Goal: Task Accomplishment & Management: Manage account settings

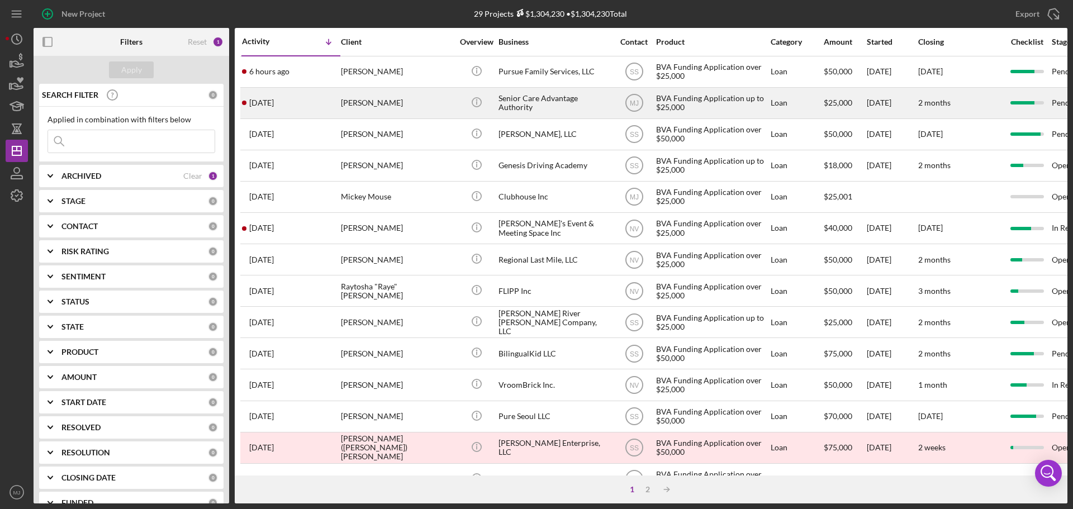
click at [379, 105] on div "[PERSON_NAME]" at bounding box center [397, 103] width 112 height 30
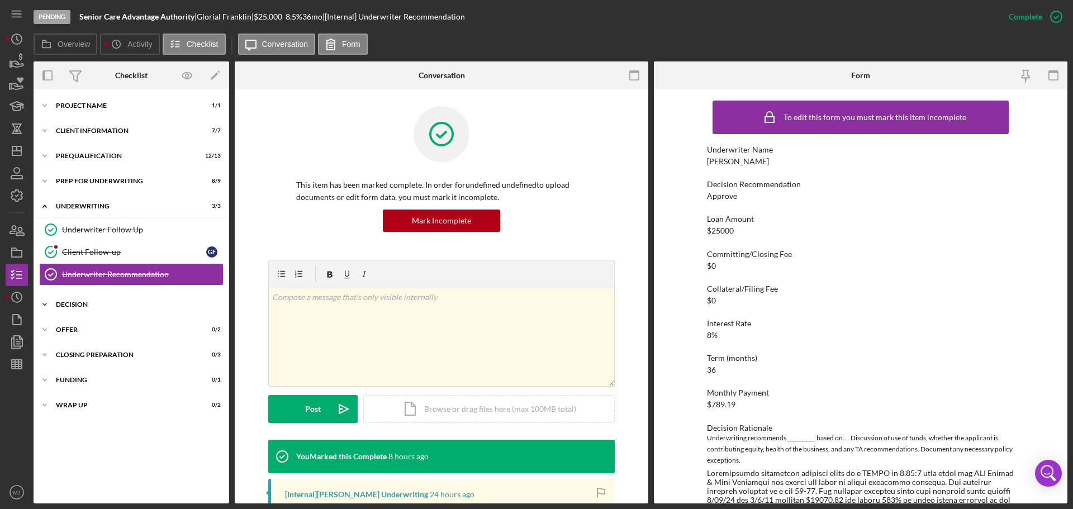
click at [74, 299] on div "Icon/Expander Decision 0 / 2" at bounding box center [132, 305] width 196 height 22
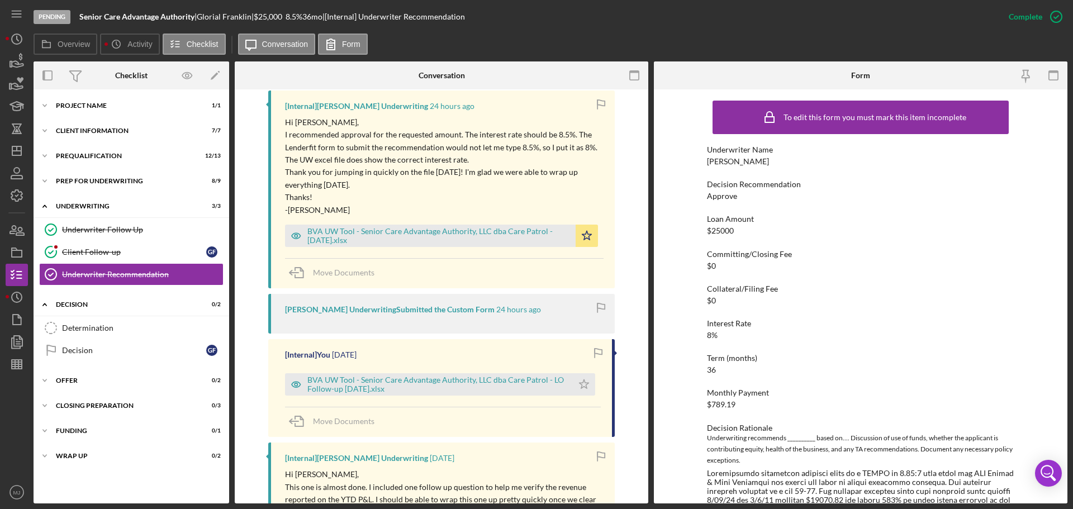
scroll to position [447, 0]
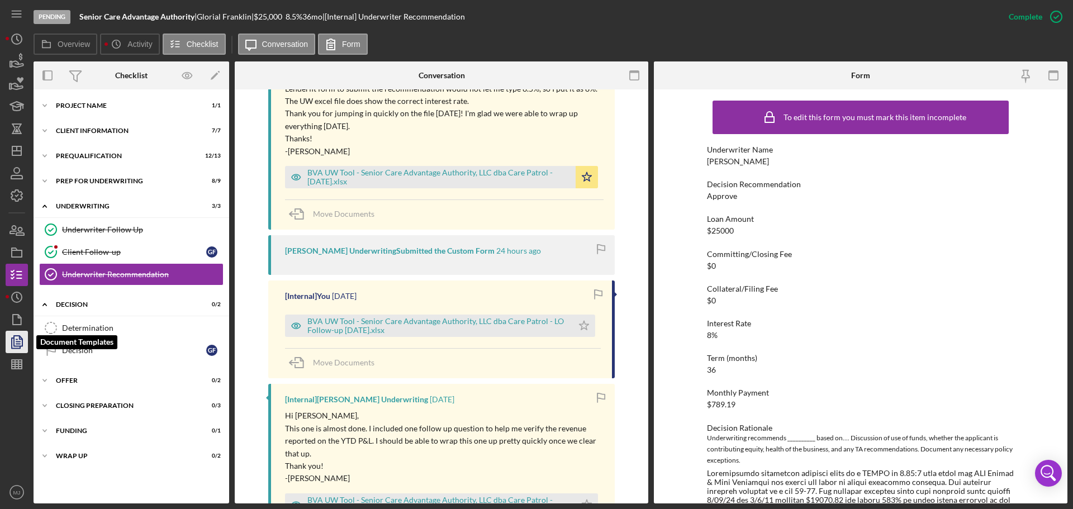
click at [9, 343] on icon "button" at bounding box center [17, 342] width 28 height 28
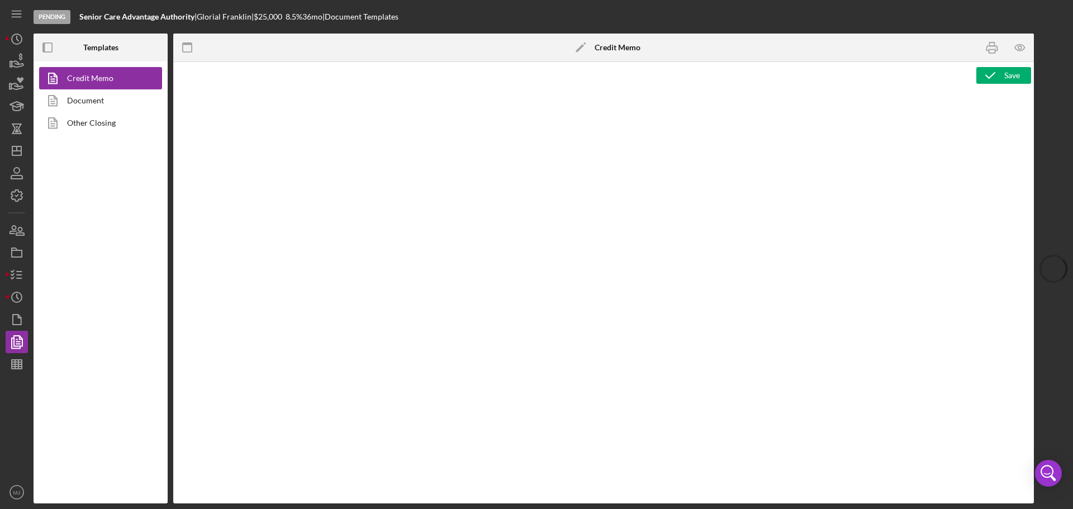
type textarea "<p><span style="text-decoration: underline;"><strong>Final Recommendation</stro…"
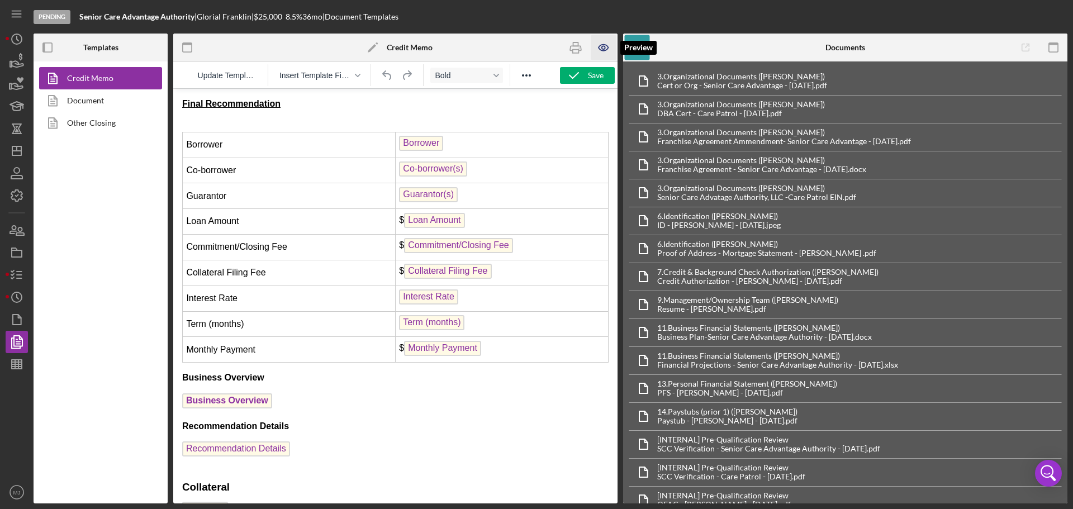
click at [602, 42] on icon "button" at bounding box center [604, 47] width 25 height 25
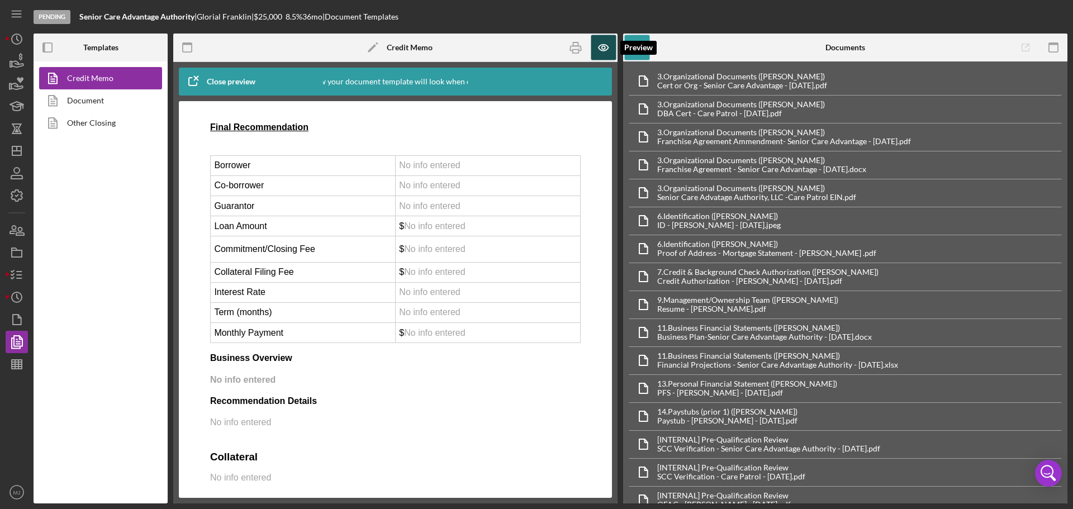
click at [607, 44] on icon "button" at bounding box center [604, 47] width 25 height 25
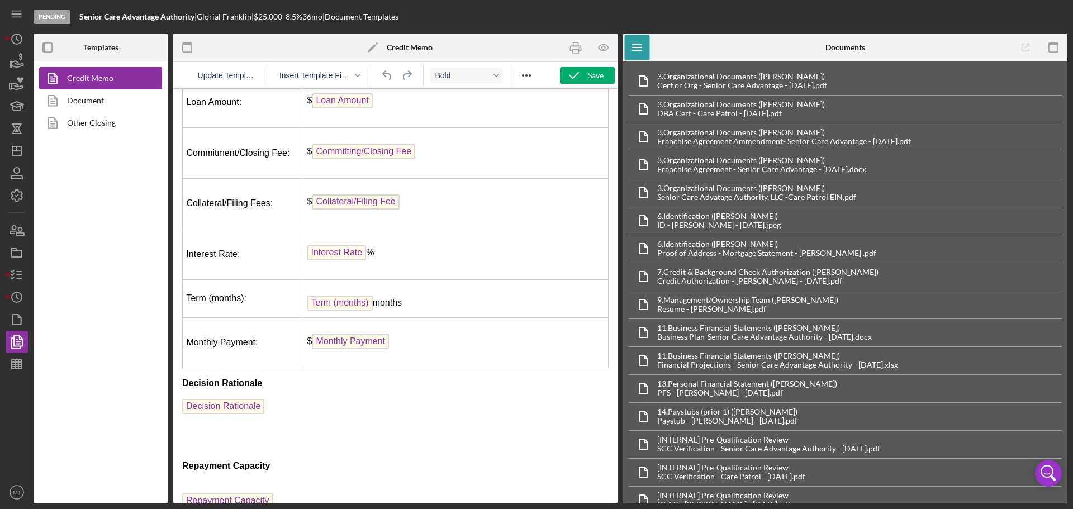
scroll to position [783, 0]
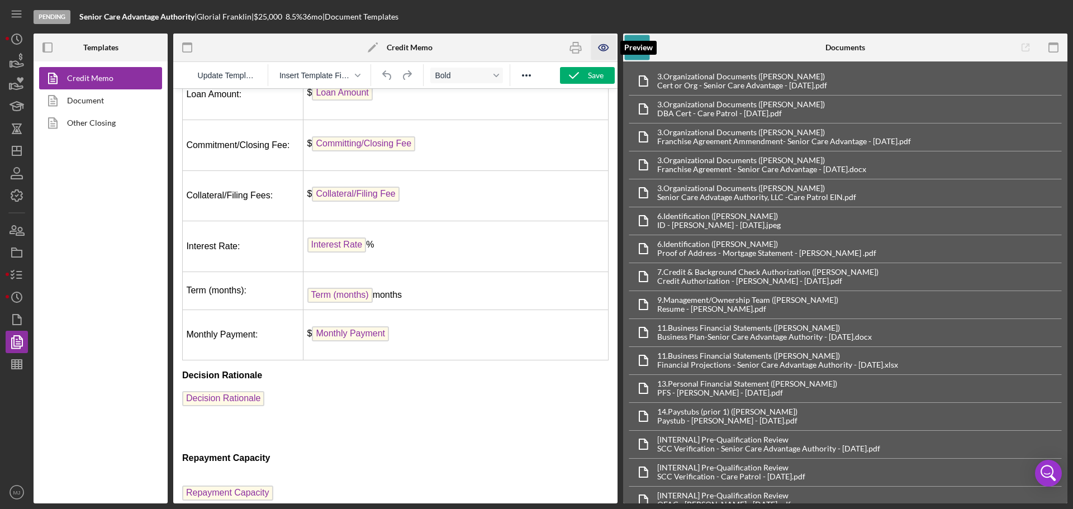
click at [602, 43] on icon "button" at bounding box center [604, 47] width 25 height 25
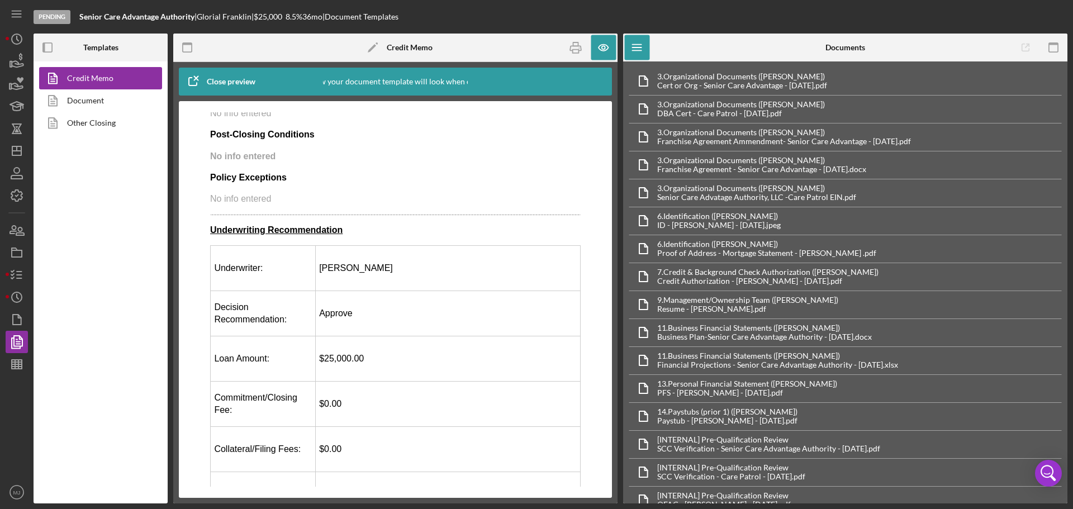
scroll to position [447, 0]
click at [10, 274] on icon "button" at bounding box center [17, 275] width 28 height 28
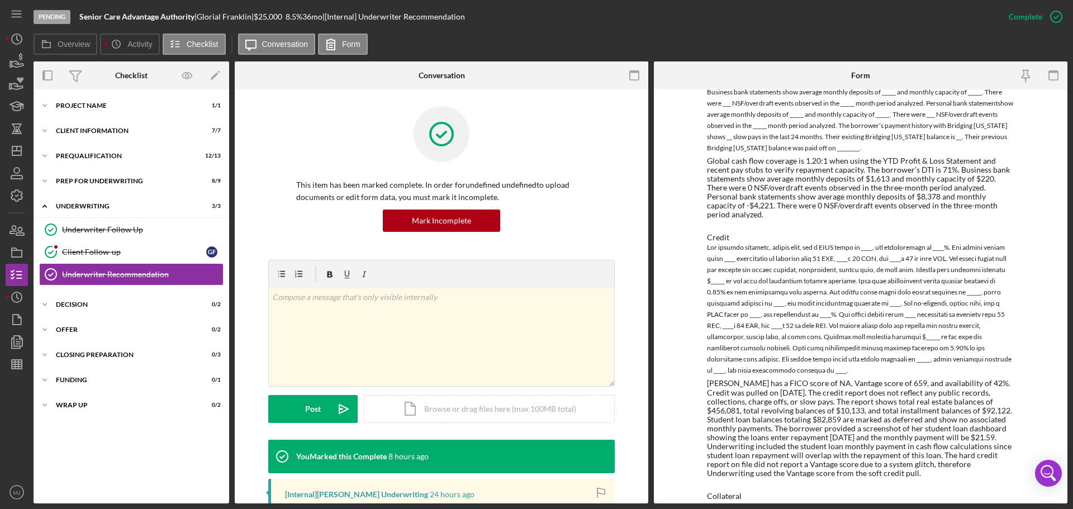
scroll to position [884, 0]
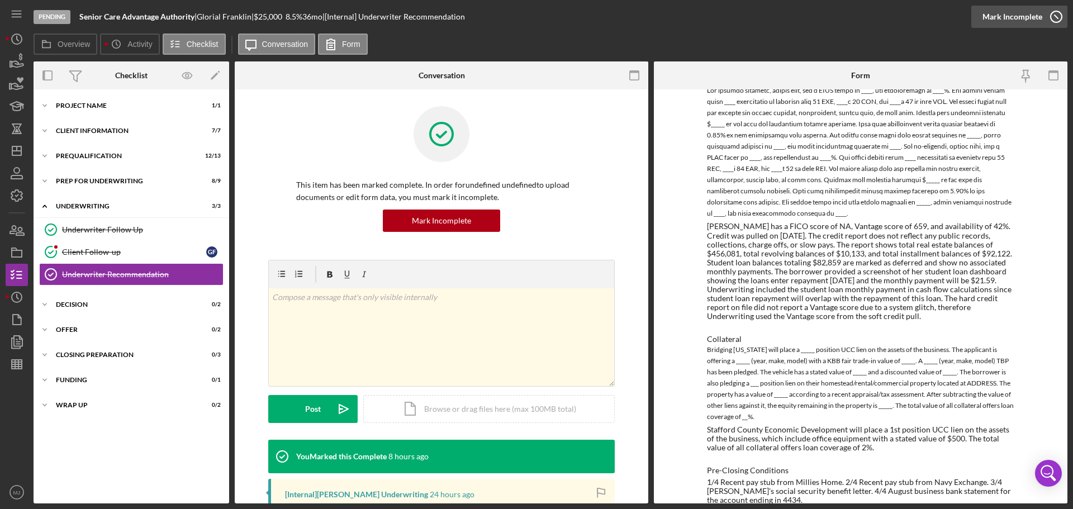
click at [1026, 19] on div "Mark Incomplete" at bounding box center [1013, 17] width 60 height 22
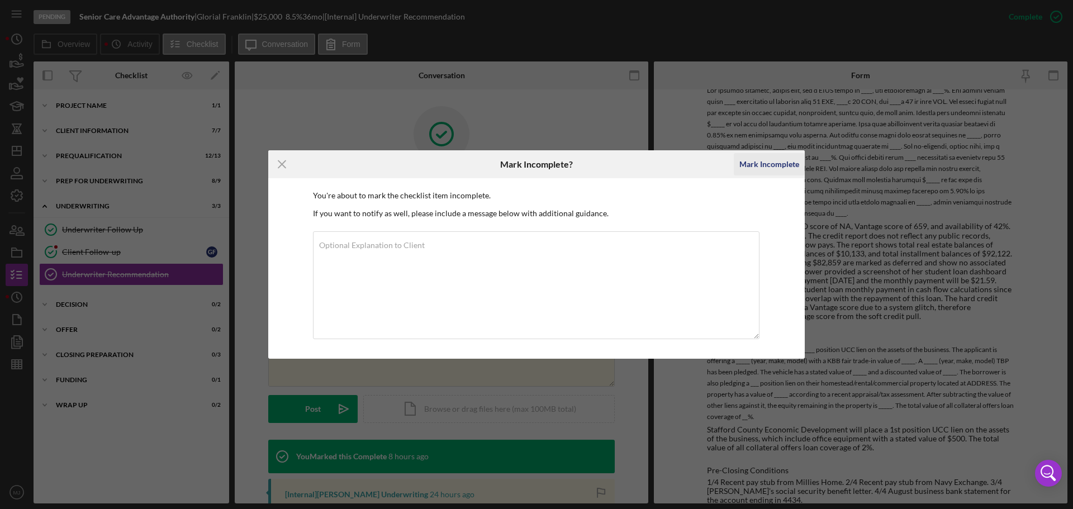
click at [770, 166] on div "Mark Incomplete" at bounding box center [770, 164] width 60 height 22
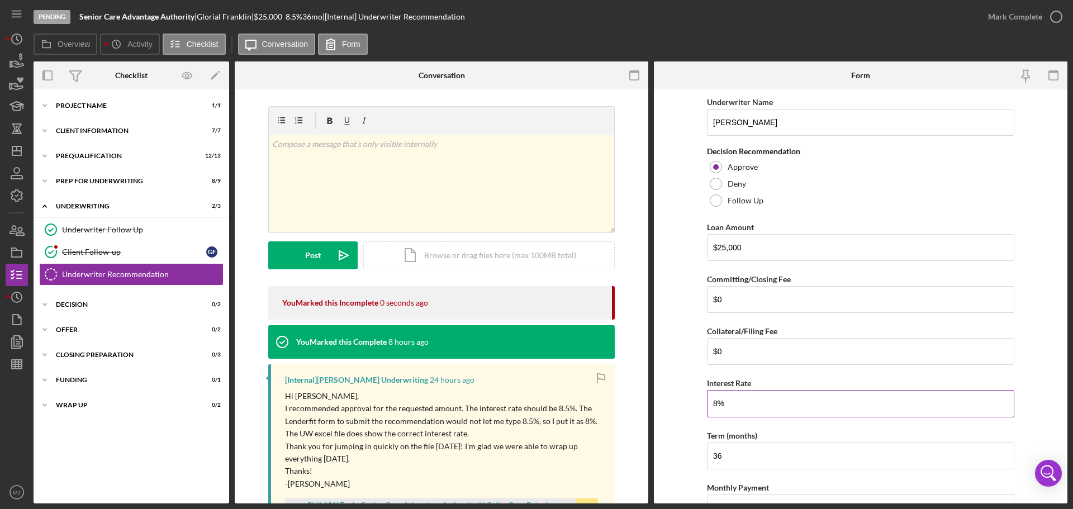
click at [744, 405] on input "8%" at bounding box center [860, 403] width 307 height 27
type input "8%"
click at [681, 365] on form "Underwriter Name [PERSON_NAME] Decision Recommendation Approve Deny Follow Up L…" at bounding box center [861, 296] width 414 height 414
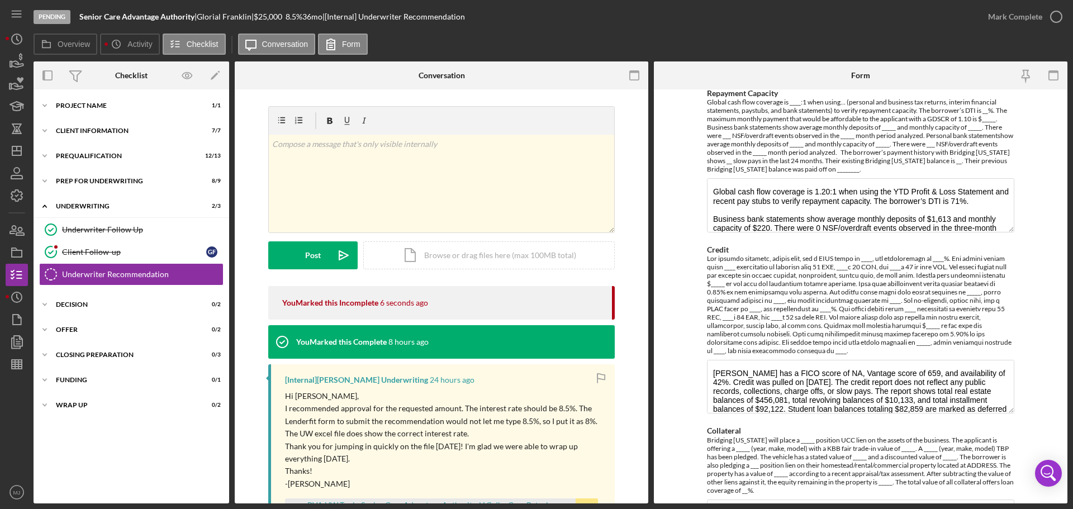
scroll to position [723, 0]
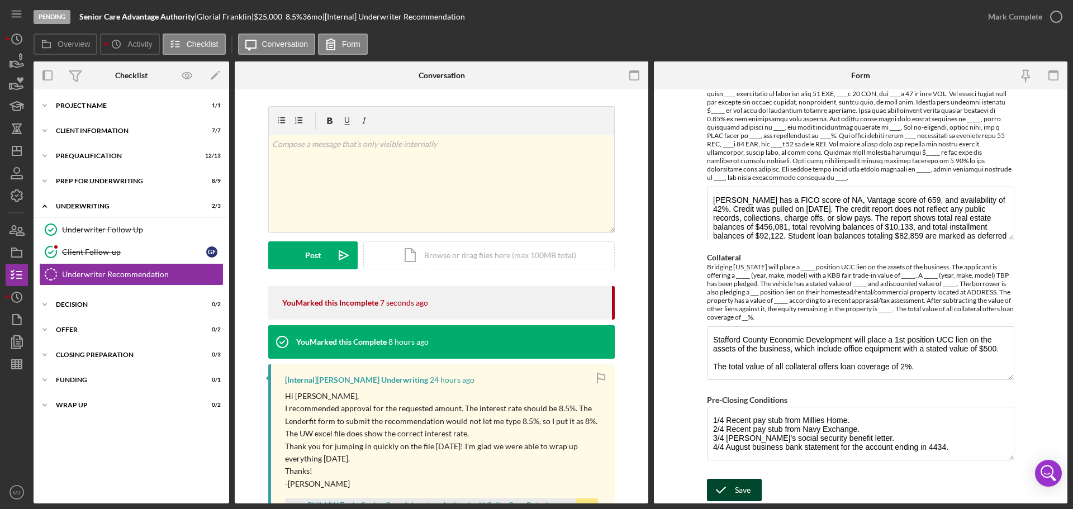
click at [731, 488] on icon "submit" at bounding box center [721, 490] width 28 height 28
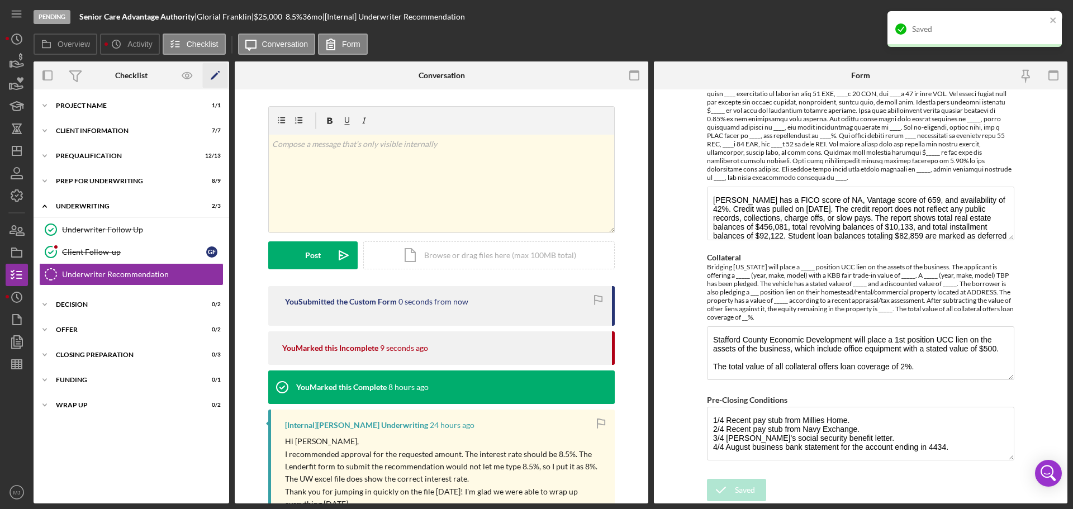
click at [220, 80] on icon "Icon/Edit" at bounding box center [215, 75] width 25 height 25
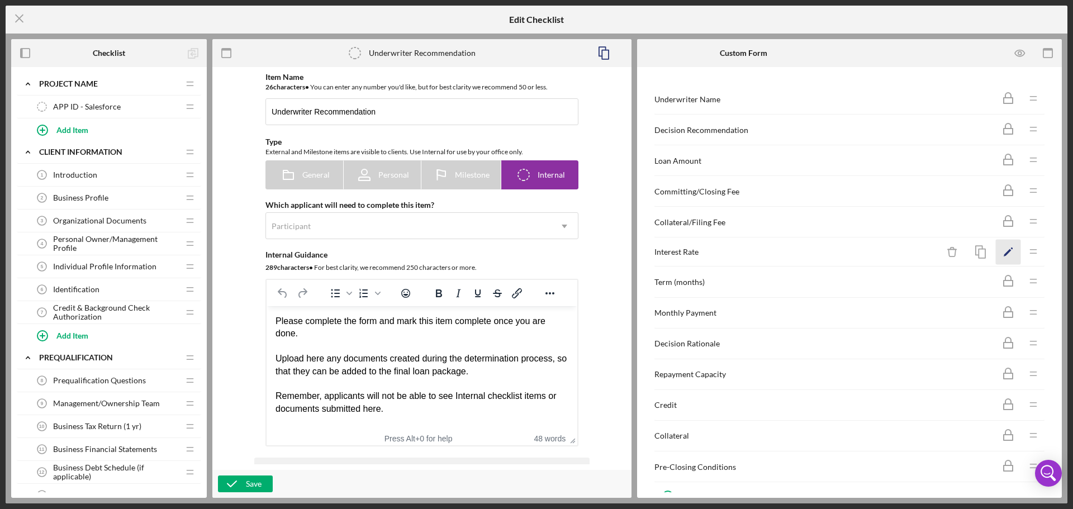
click at [1007, 254] on icon "Icon/Edit" at bounding box center [1008, 252] width 25 height 25
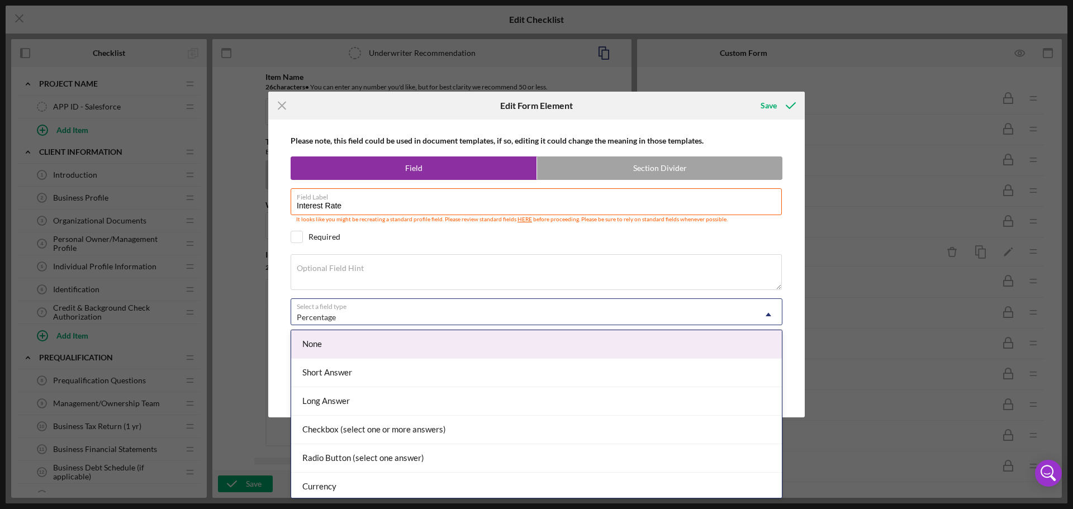
click at [376, 314] on div "Percentage" at bounding box center [523, 318] width 464 height 26
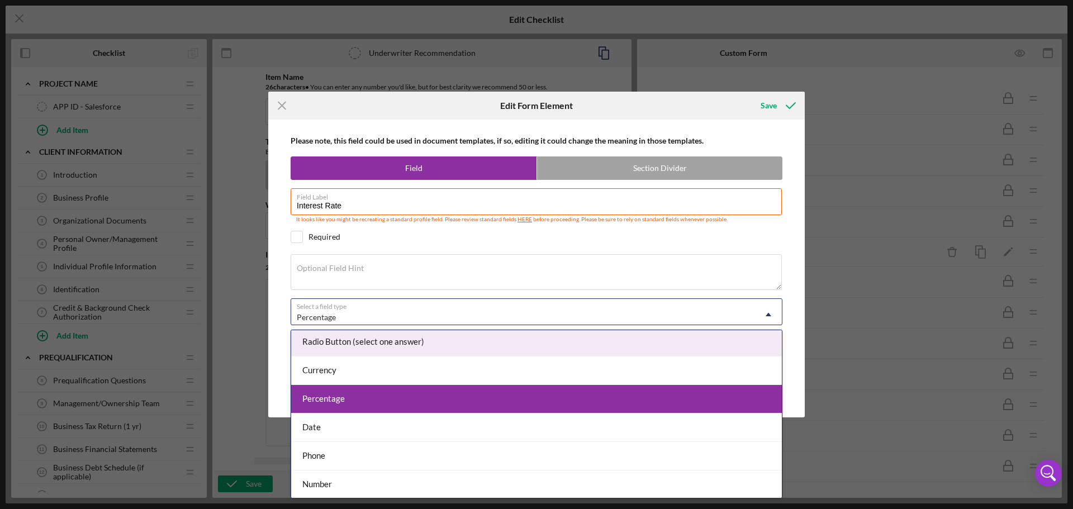
scroll to position [117, 0]
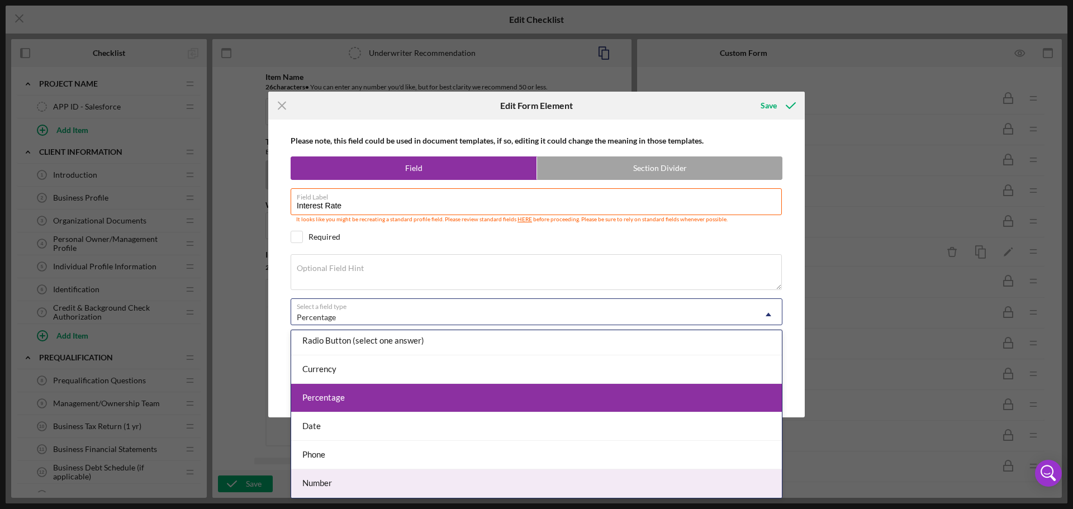
click at [330, 480] on div "Number" at bounding box center [536, 484] width 491 height 29
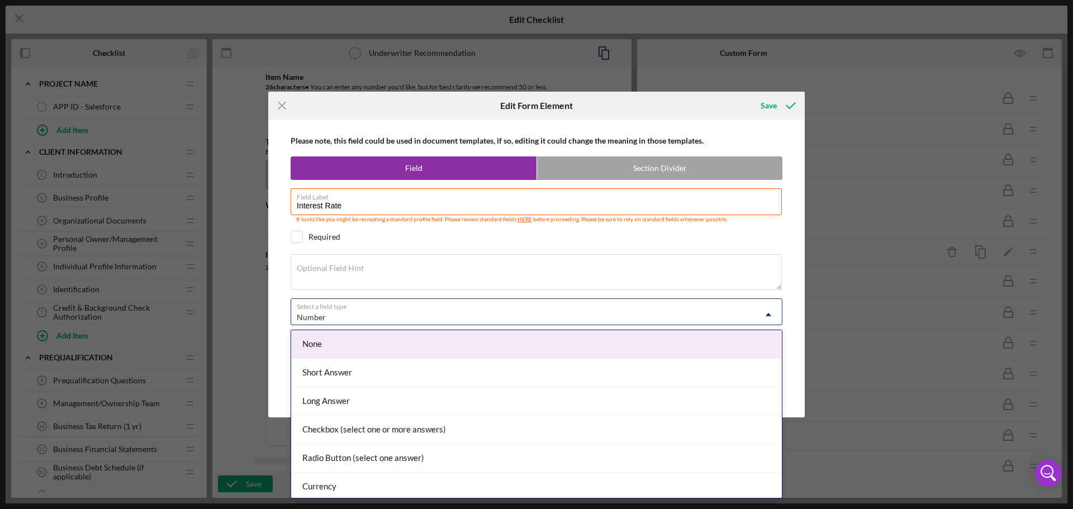
click at [327, 309] on div "Number" at bounding box center [523, 318] width 464 height 26
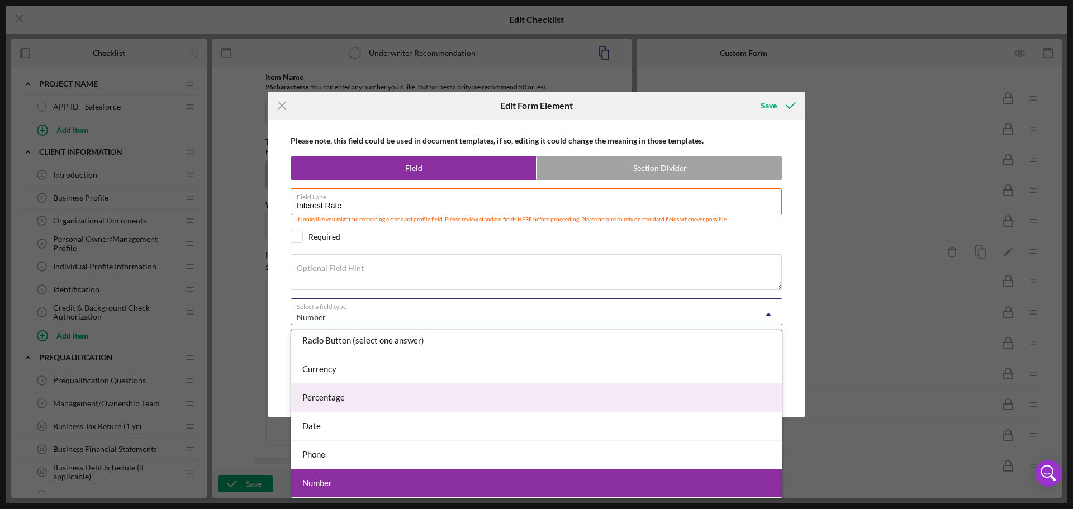
click at [336, 404] on div "Percentage" at bounding box center [536, 398] width 491 height 29
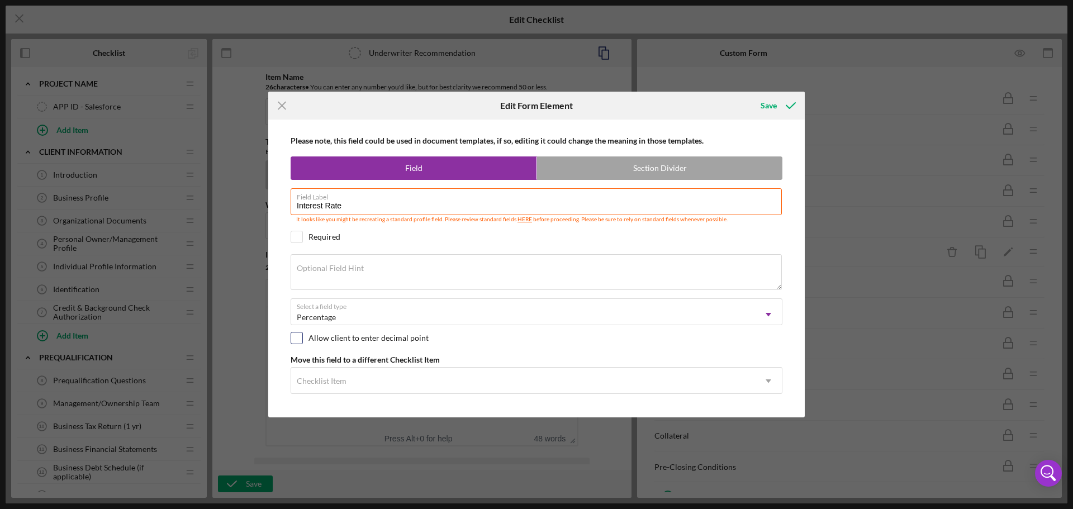
click at [300, 335] on input "checkbox" at bounding box center [296, 338] width 11 height 11
checkbox input "true"
click at [773, 101] on div "Save" at bounding box center [769, 105] width 16 height 22
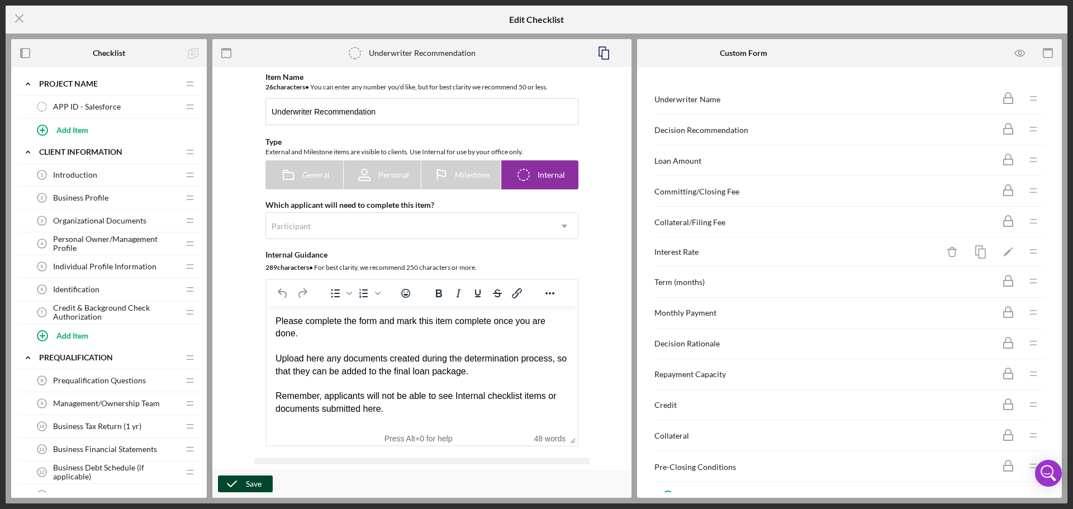
click at [249, 485] on div "Save" at bounding box center [254, 484] width 16 height 17
click at [21, 16] on icon "Icon/Menu Close" at bounding box center [20, 18] width 28 height 28
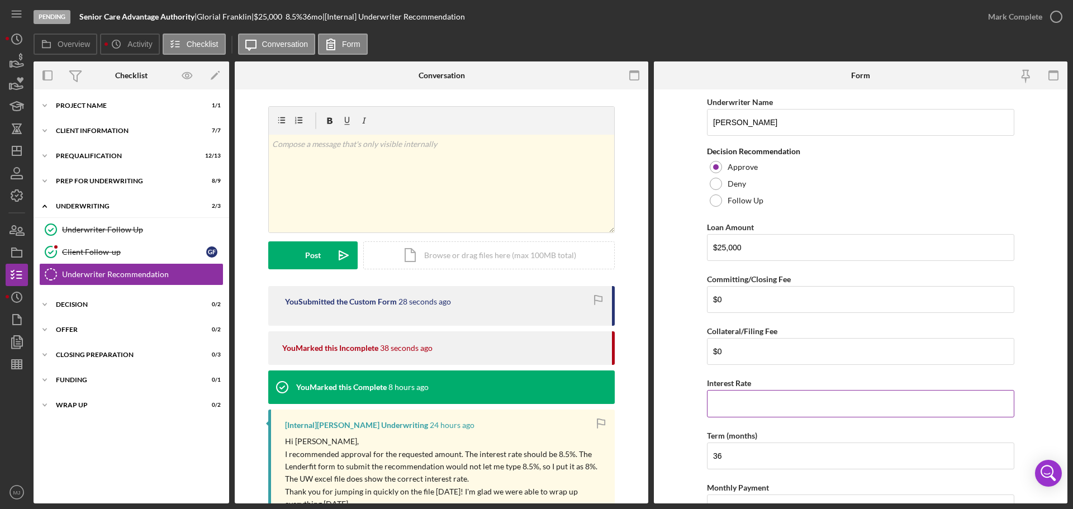
click at [730, 401] on input "Interest Rate" at bounding box center [860, 403] width 307 height 27
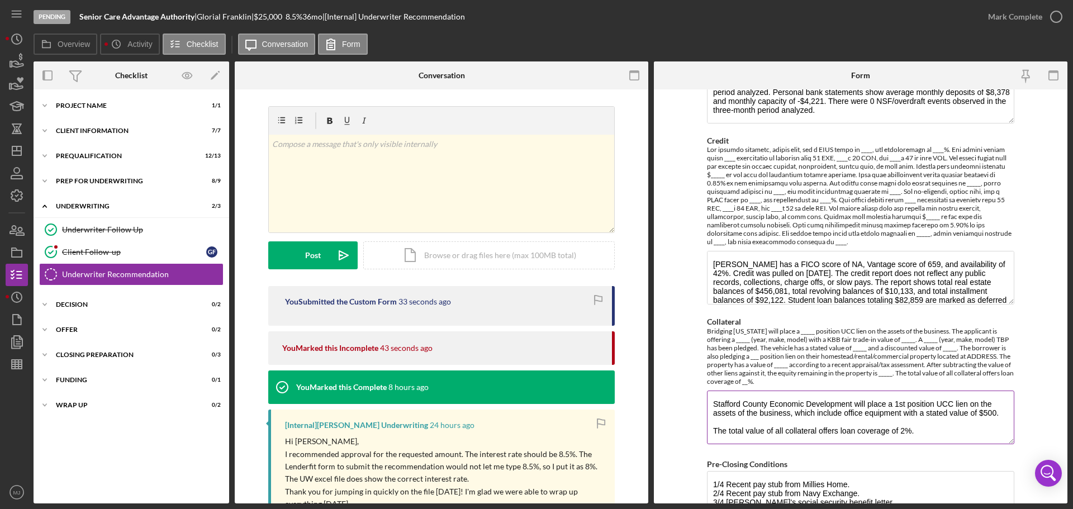
scroll to position [723, 0]
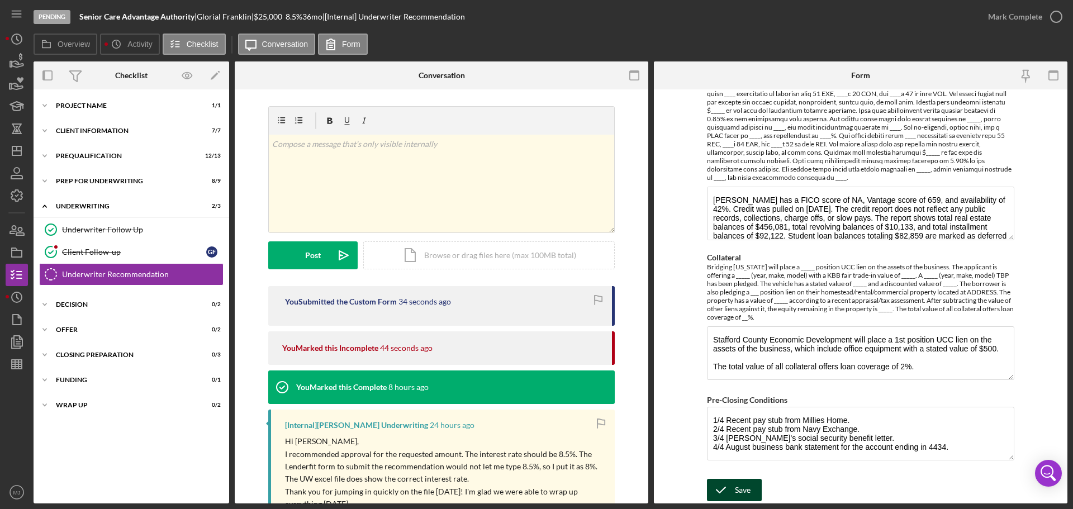
type input "8.50000%"
click at [745, 484] on div "Save" at bounding box center [743, 490] width 16 height 22
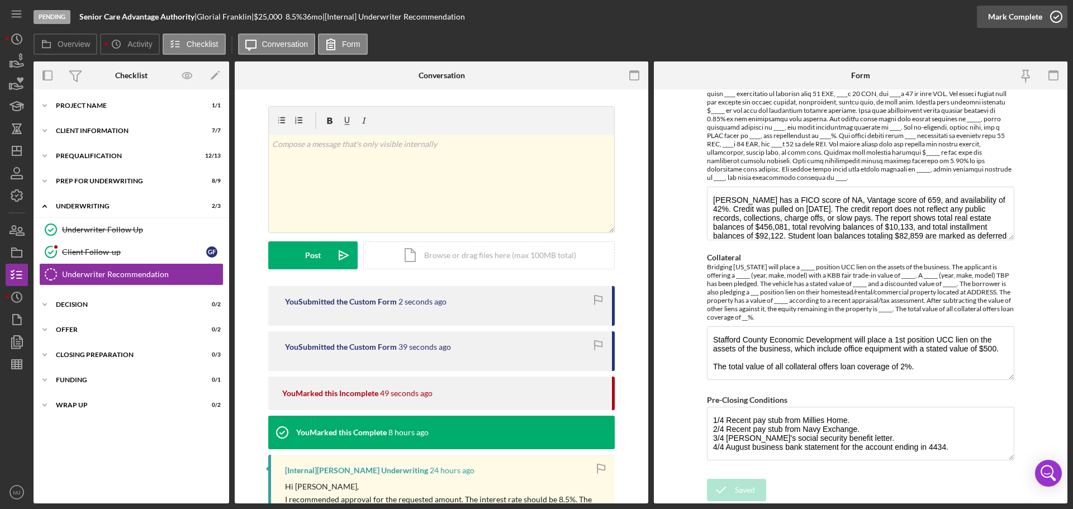
click at [1030, 18] on div "Mark Complete" at bounding box center [1015, 17] width 54 height 22
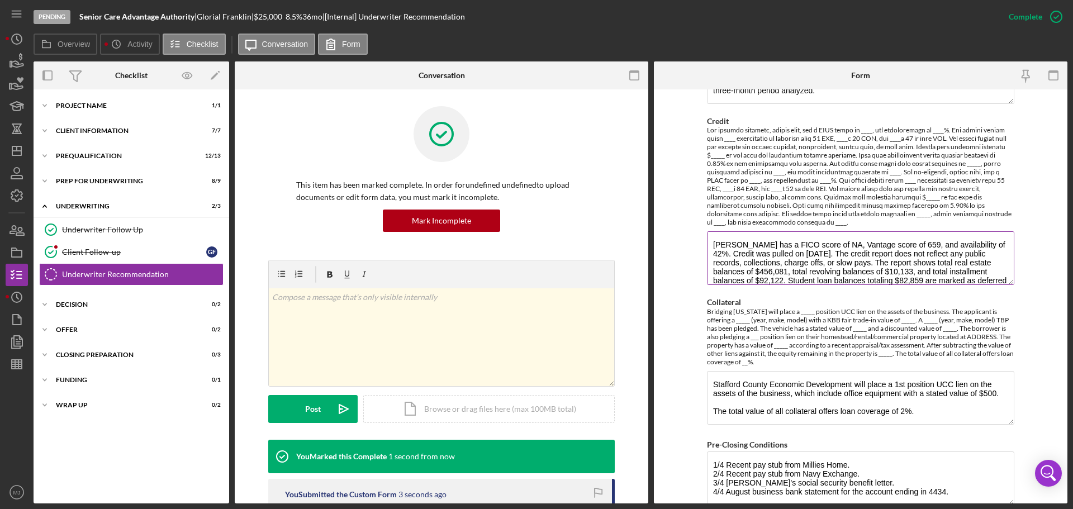
scroll to position [768, 0]
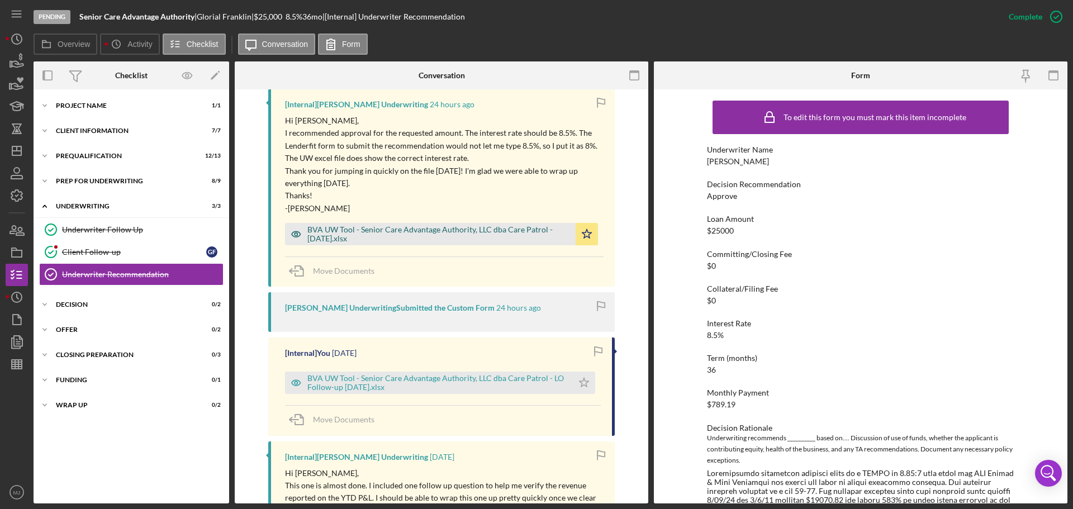
click at [408, 231] on div "BVA UW Tool - Senior Care Advantage Authority, LLC dba Care Patrol - [DATE].xlsx" at bounding box center [438, 234] width 263 height 18
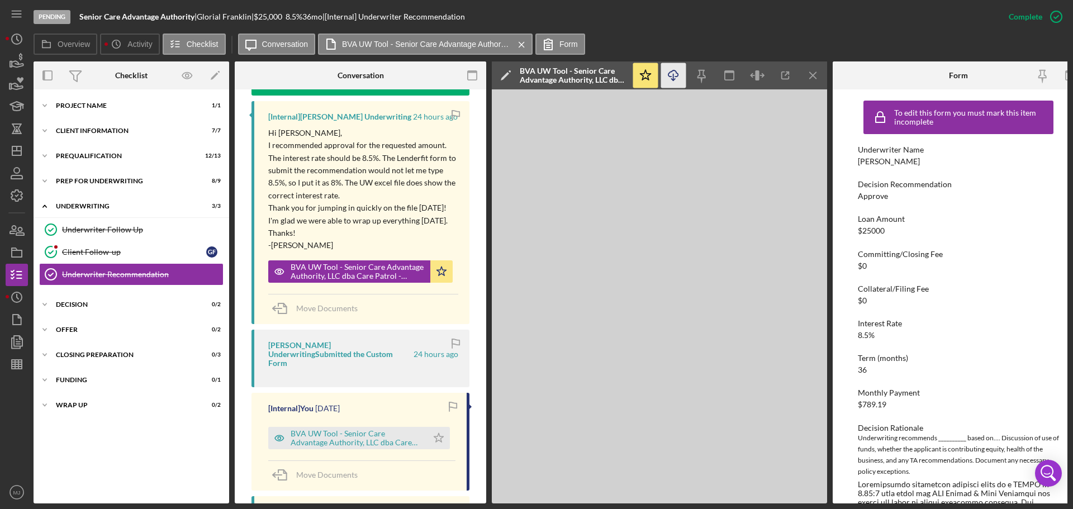
click at [666, 73] on icon "Icon/Download" at bounding box center [673, 75] width 25 height 25
click at [82, 159] on div "Prequalification" at bounding box center [135, 156] width 159 height 7
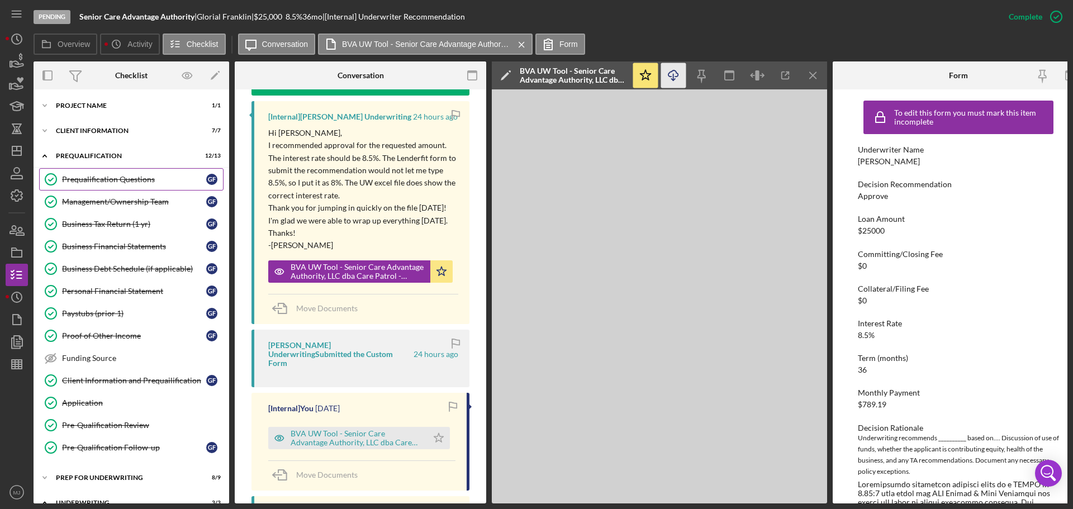
click at [82, 176] on div "Prequalification Questions" at bounding box center [134, 179] width 144 height 9
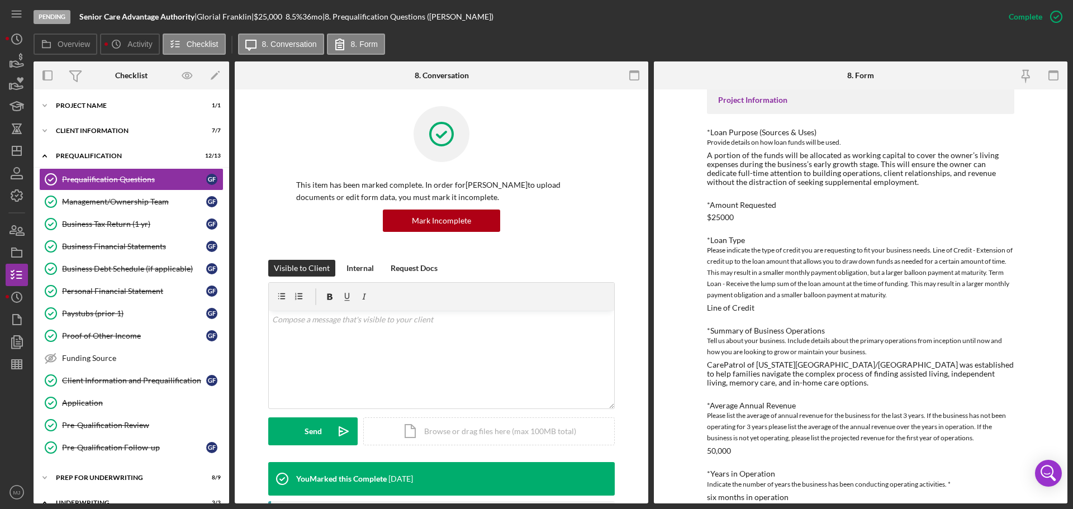
scroll to position [112, 0]
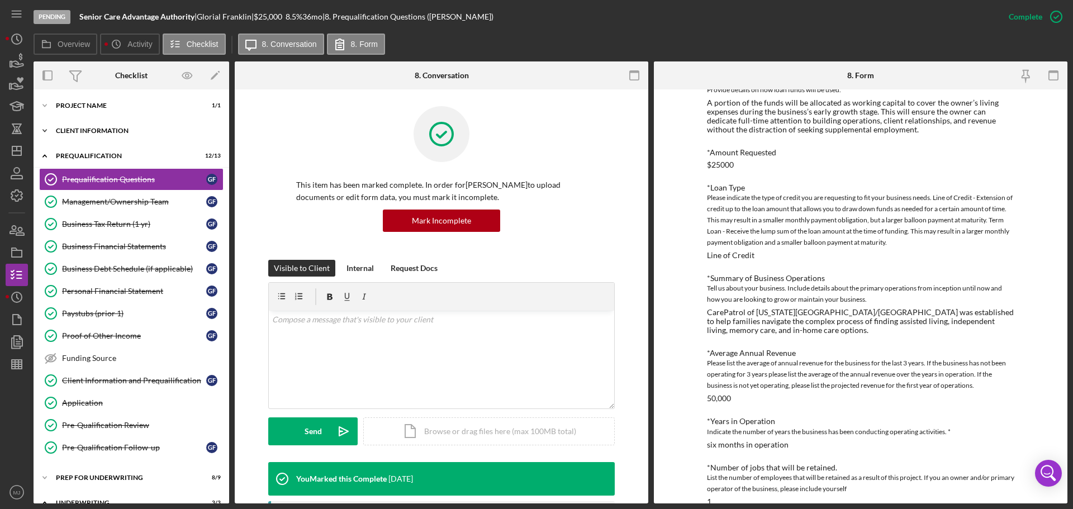
click at [108, 135] on div "Icon/Expander Client Information 7 / 7" at bounding box center [132, 131] width 196 height 22
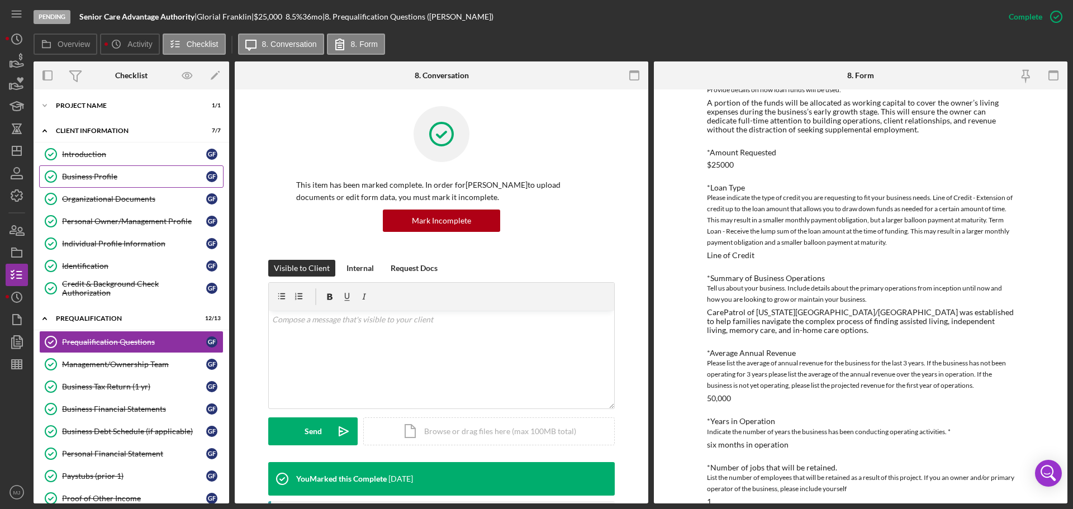
click at [88, 175] on div "Business Profile" at bounding box center [134, 176] width 144 height 9
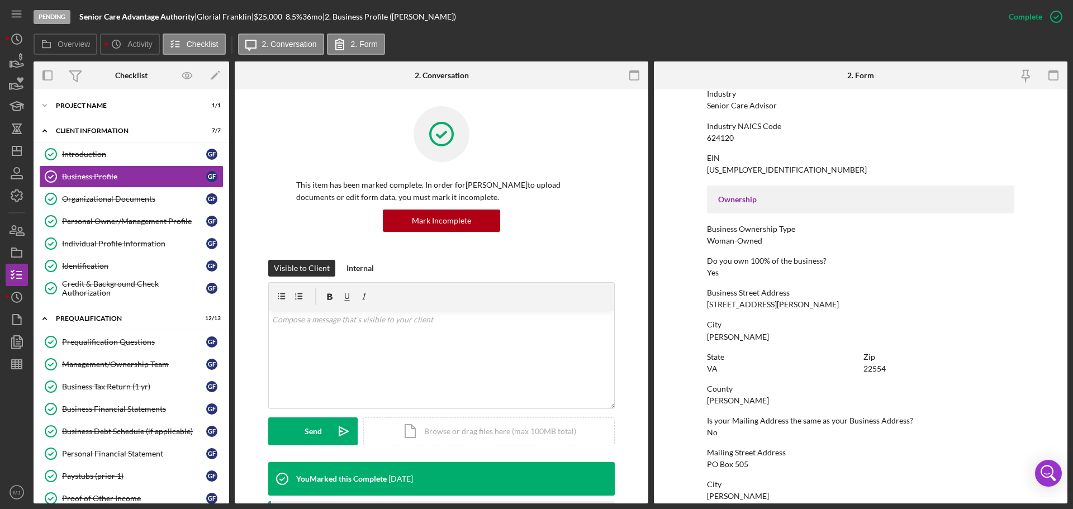
scroll to position [168, 0]
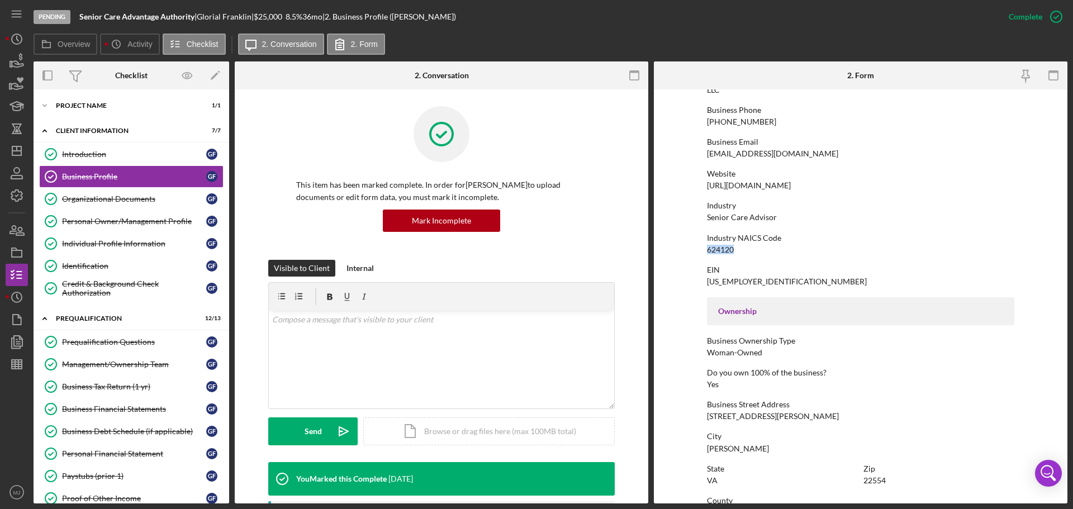
drag, startPoint x: 723, startPoint y: 247, endPoint x: 692, endPoint y: 246, distance: 31.3
click at [692, 246] on form "To edit this form you must mark this item incomplete Business Name Senior Care …" at bounding box center [861, 296] width 414 height 414
click at [94, 345] on div "Prequalification Questions" at bounding box center [134, 342] width 144 height 9
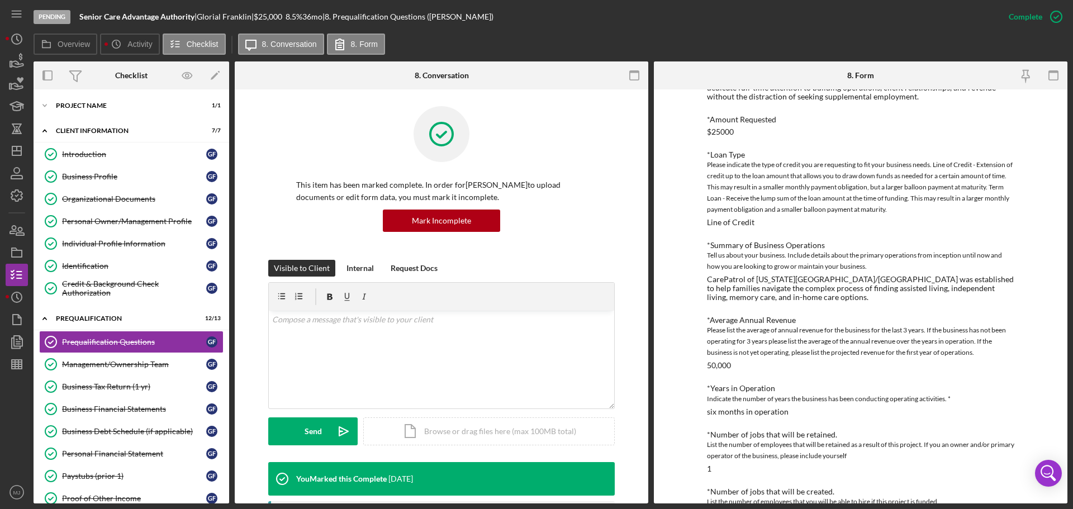
scroll to position [139, 0]
